Goal: Information Seeking & Learning: Find specific page/section

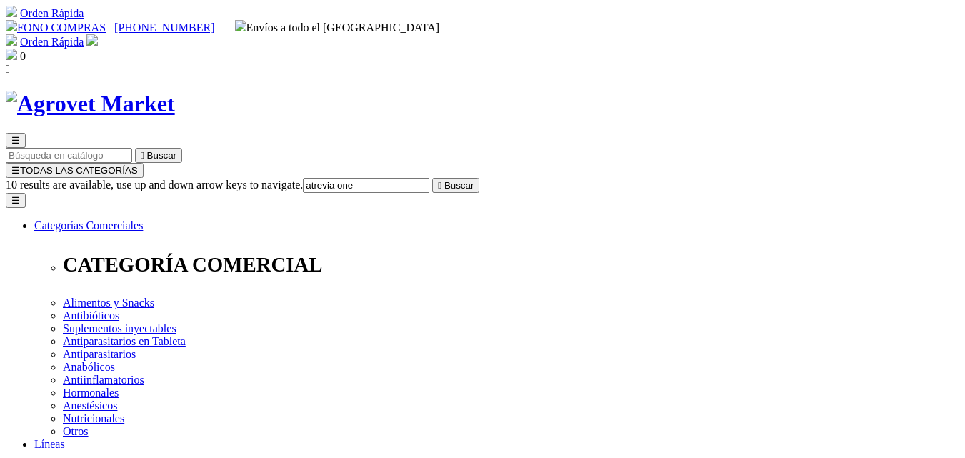
type input "atrevia one"
click at [432, 178] on button " Buscar" at bounding box center [455, 185] width 47 height 15
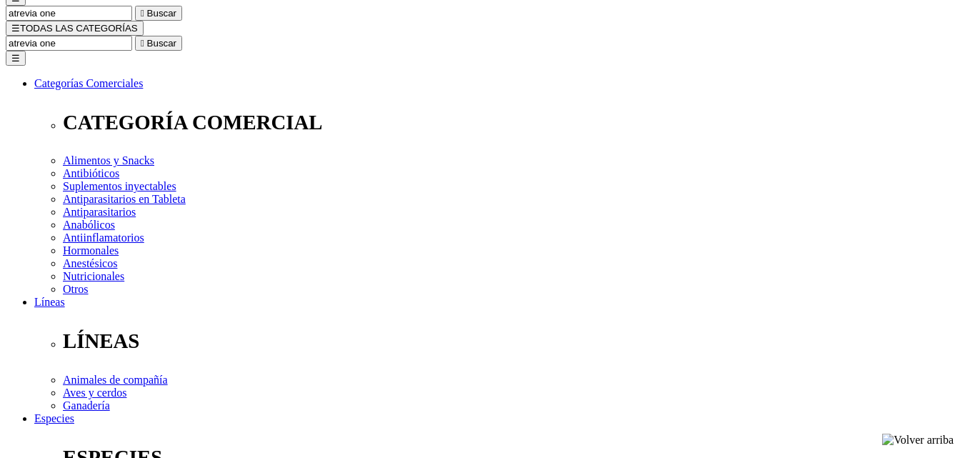
scroll to position [143, 0]
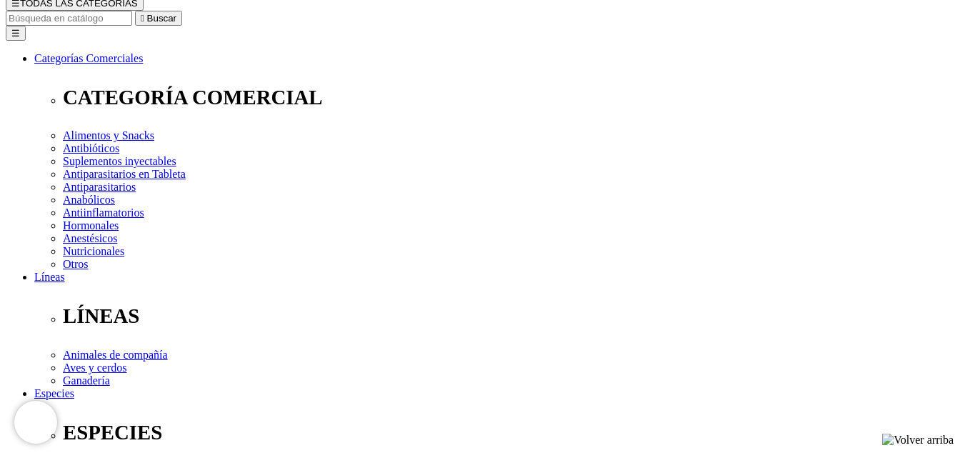
scroll to position [71, 0]
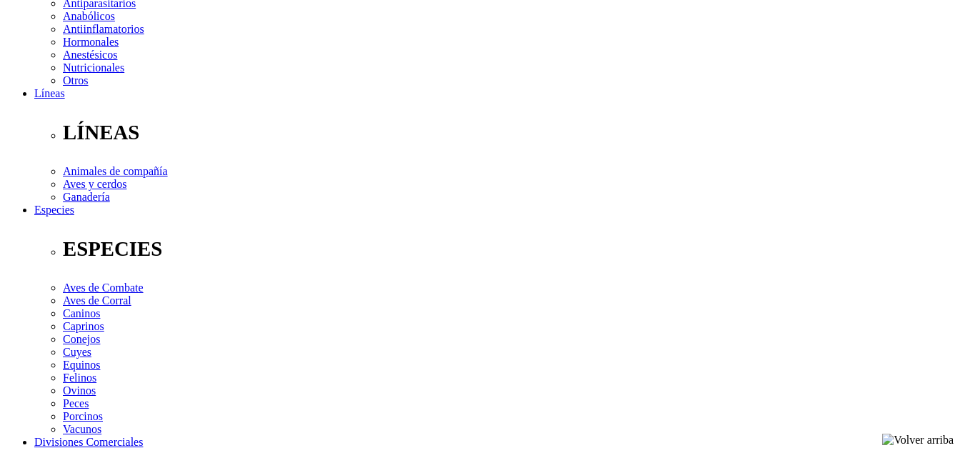
scroll to position [357, 0]
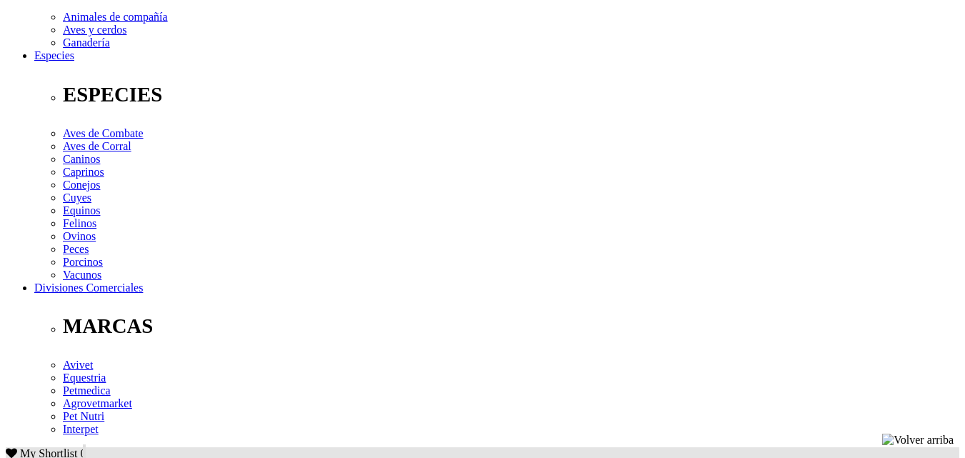
scroll to position [500, 0]
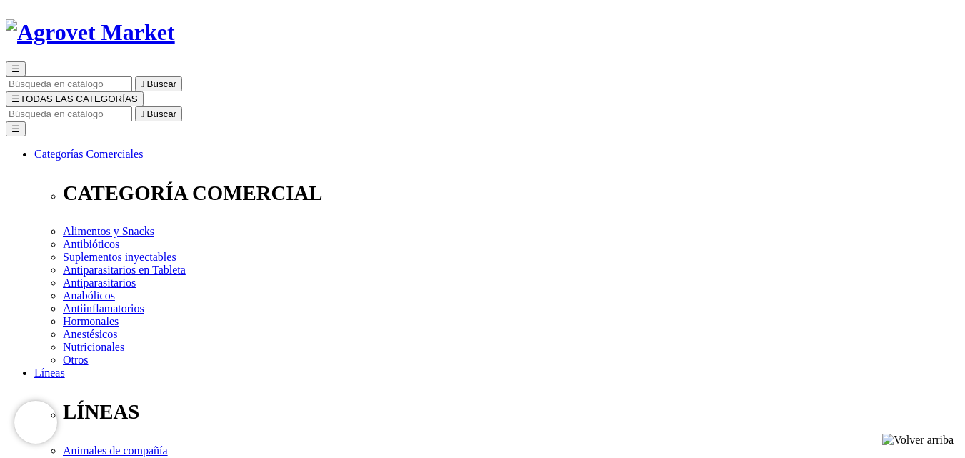
scroll to position [0, 0]
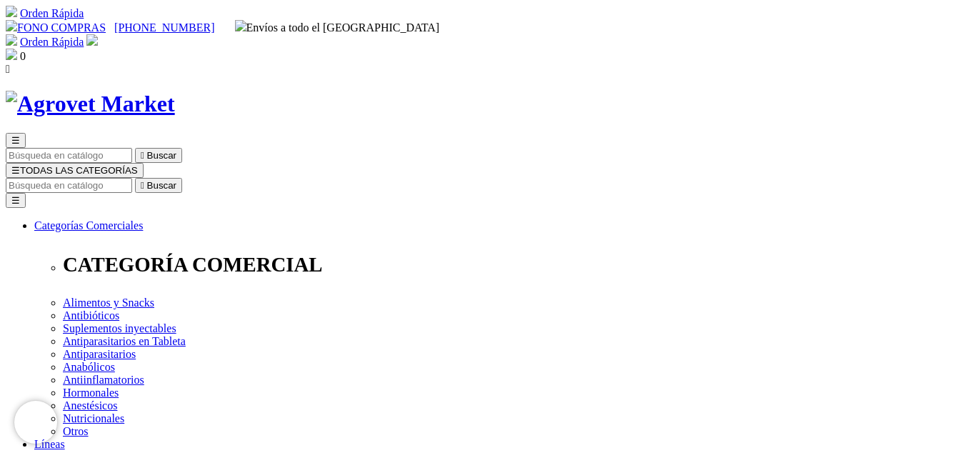
click at [132, 178] on input "Buscar" at bounding box center [69, 185] width 126 height 15
type input "suralan"
click at [135, 178] on button " Buscar" at bounding box center [158, 185] width 47 height 15
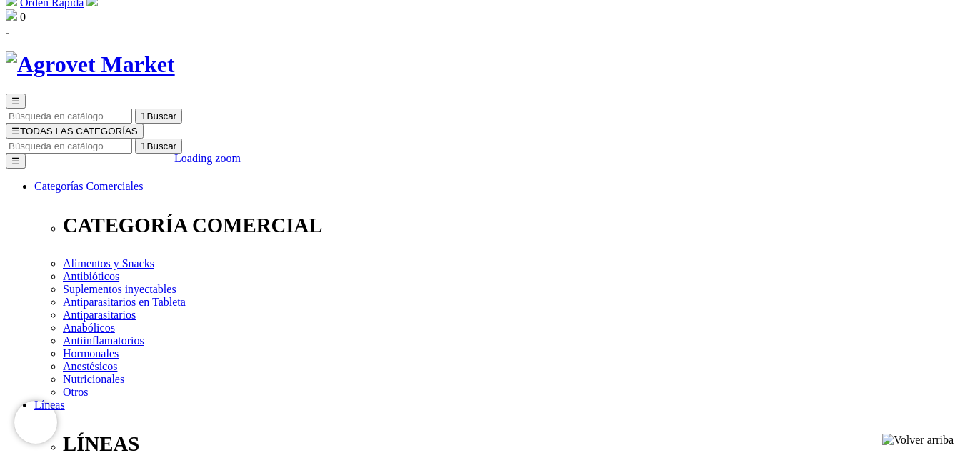
scroll to position [71, 0]
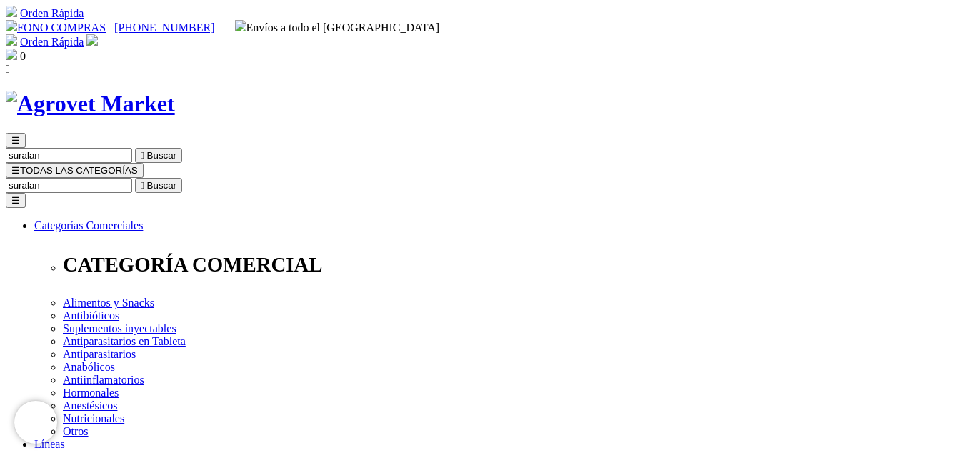
click at [132, 178] on input "suralan" at bounding box center [69, 185] width 126 height 15
drag, startPoint x: 725, startPoint y: 74, endPoint x: 872, endPoint y: 90, distance: 147.4
type input "xelamec"
click at [135, 178] on button " Buscar" at bounding box center [158, 185] width 47 height 15
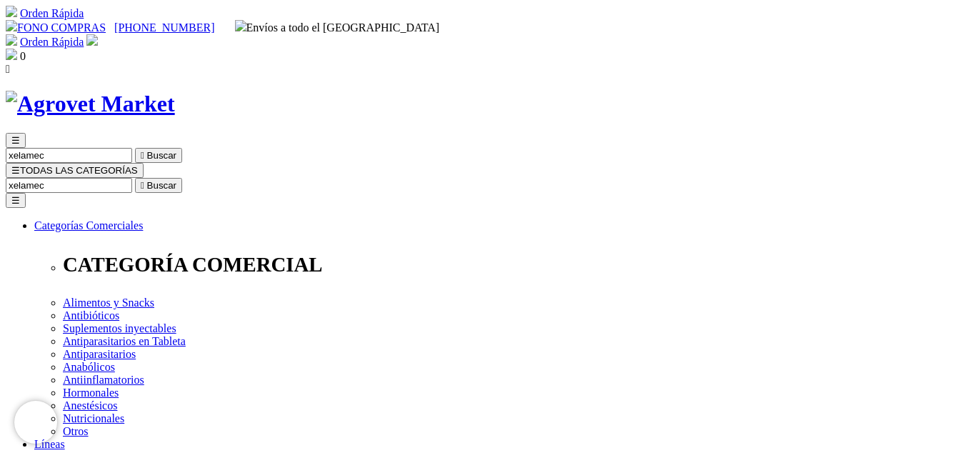
drag, startPoint x: 688, startPoint y: 74, endPoint x: 850, endPoint y: 86, distance: 162.6
type input "oxantel"
click at [135, 178] on button " Buscar" at bounding box center [158, 185] width 47 height 15
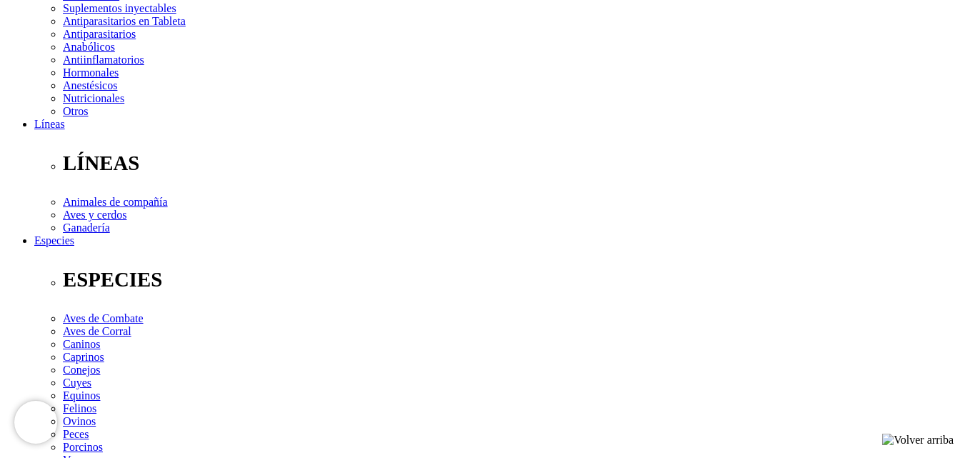
scroll to position [143, 0]
